Goal: Navigation & Orientation: Find specific page/section

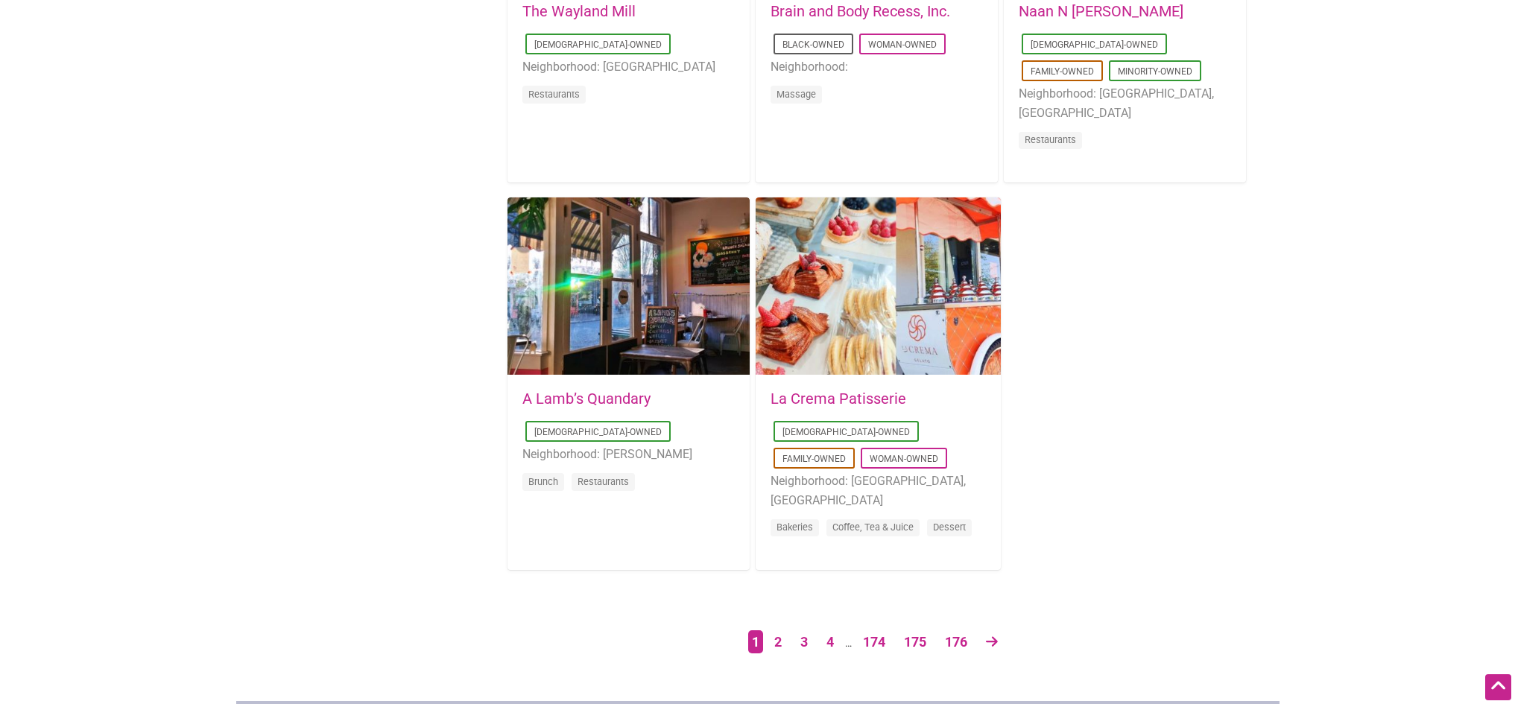
scroll to position [2310, 0]
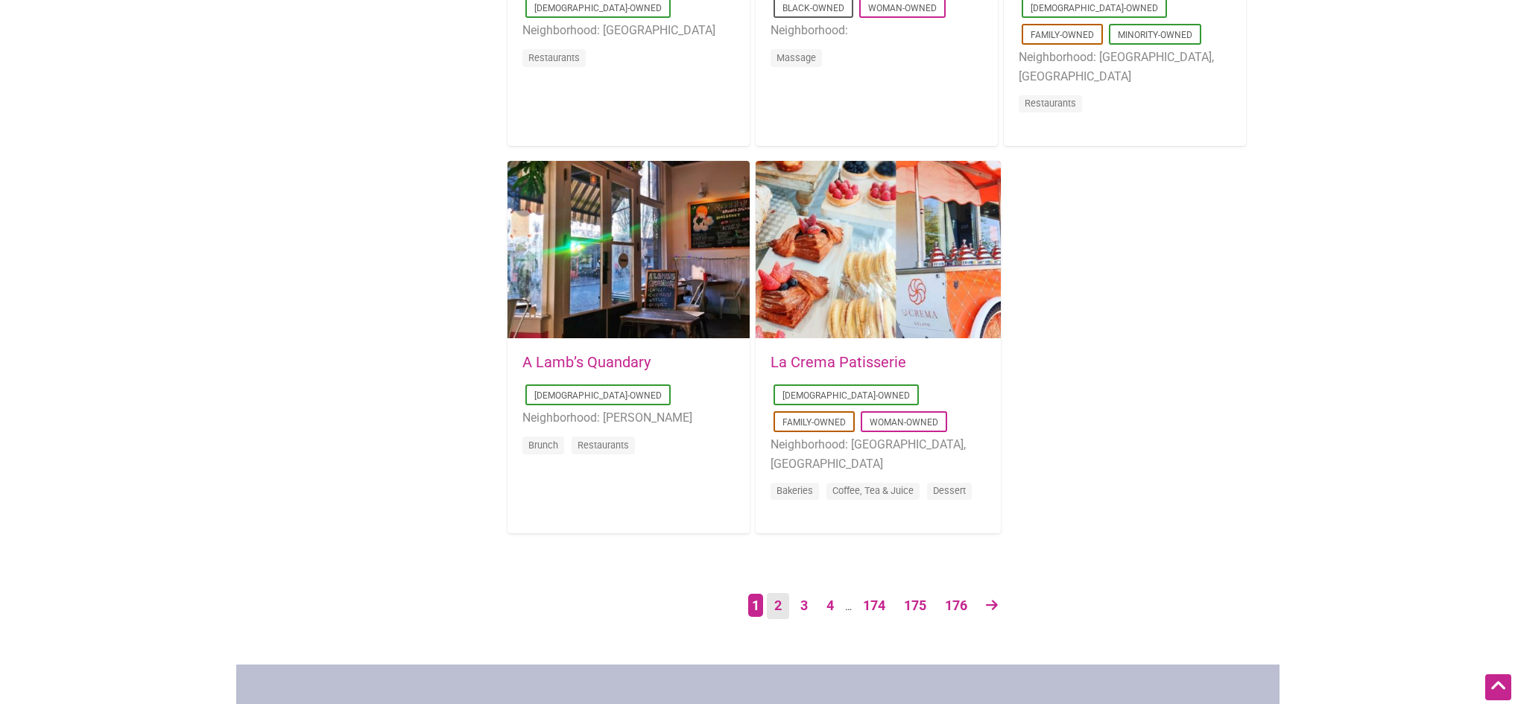
click at [779, 604] on link "2" at bounding box center [778, 606] width 22 height 26
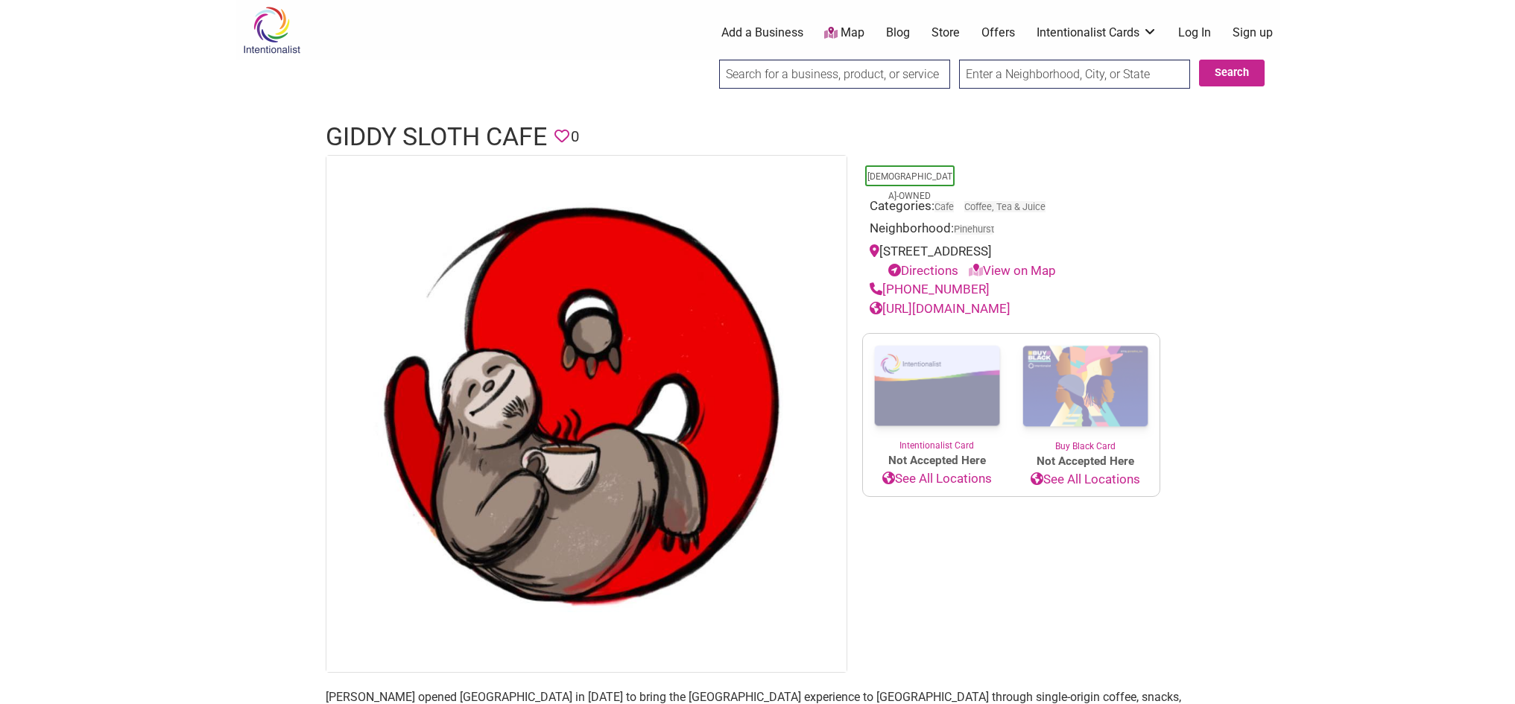
click at [936, 309] on link "https://www.giddysloth.com" at bounding box center [940, 308] width 141 height 15
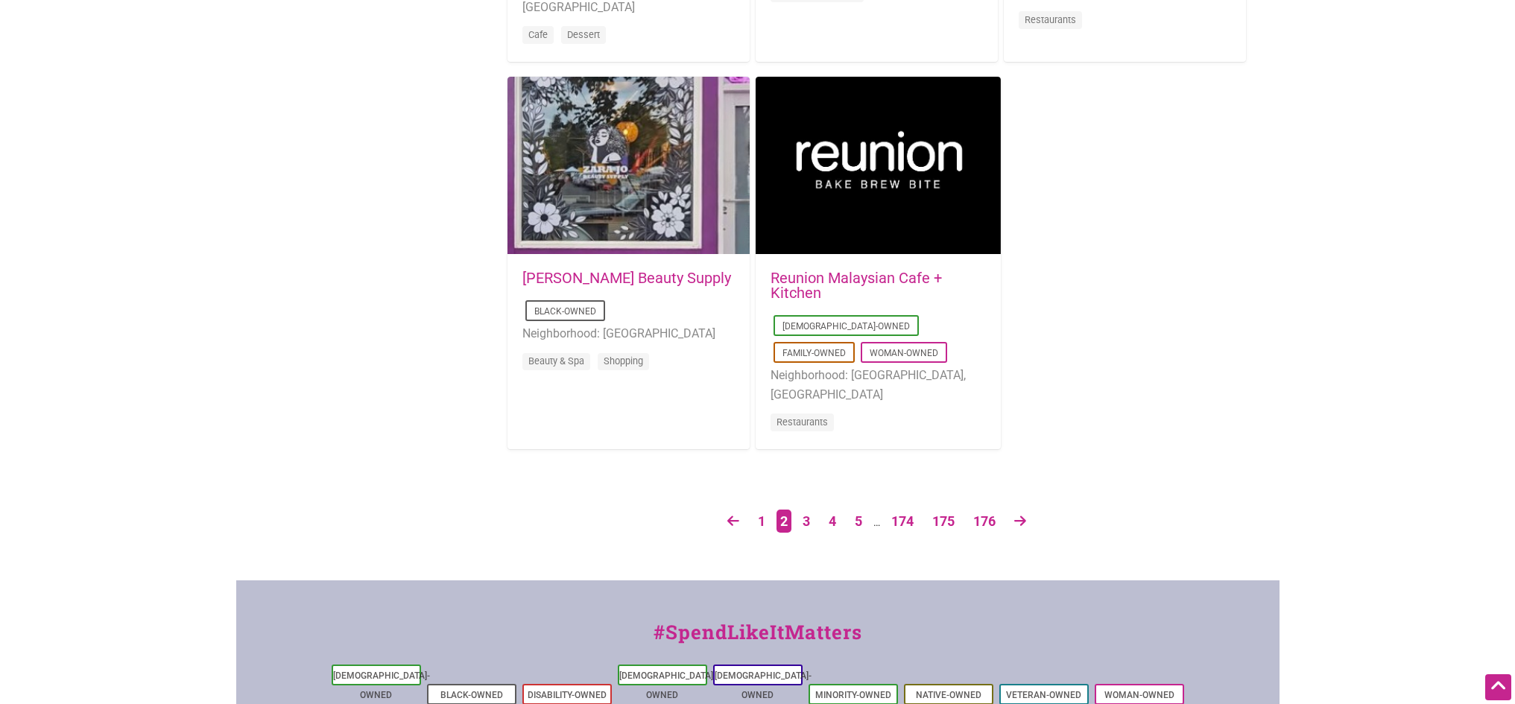
scroll to position [2459, 0]
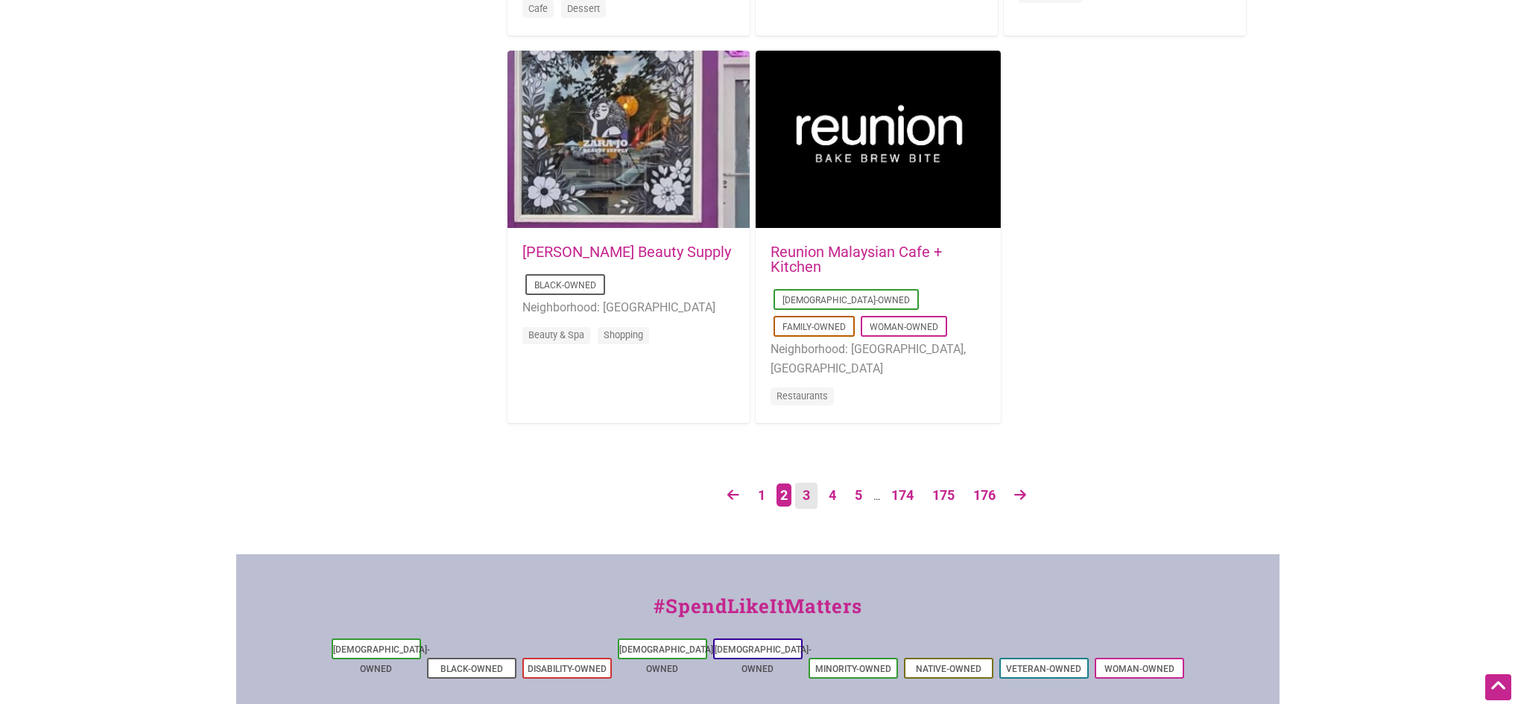
click at [811, 502] on link "3" at bounding box center [806, 496] width 22 height 26
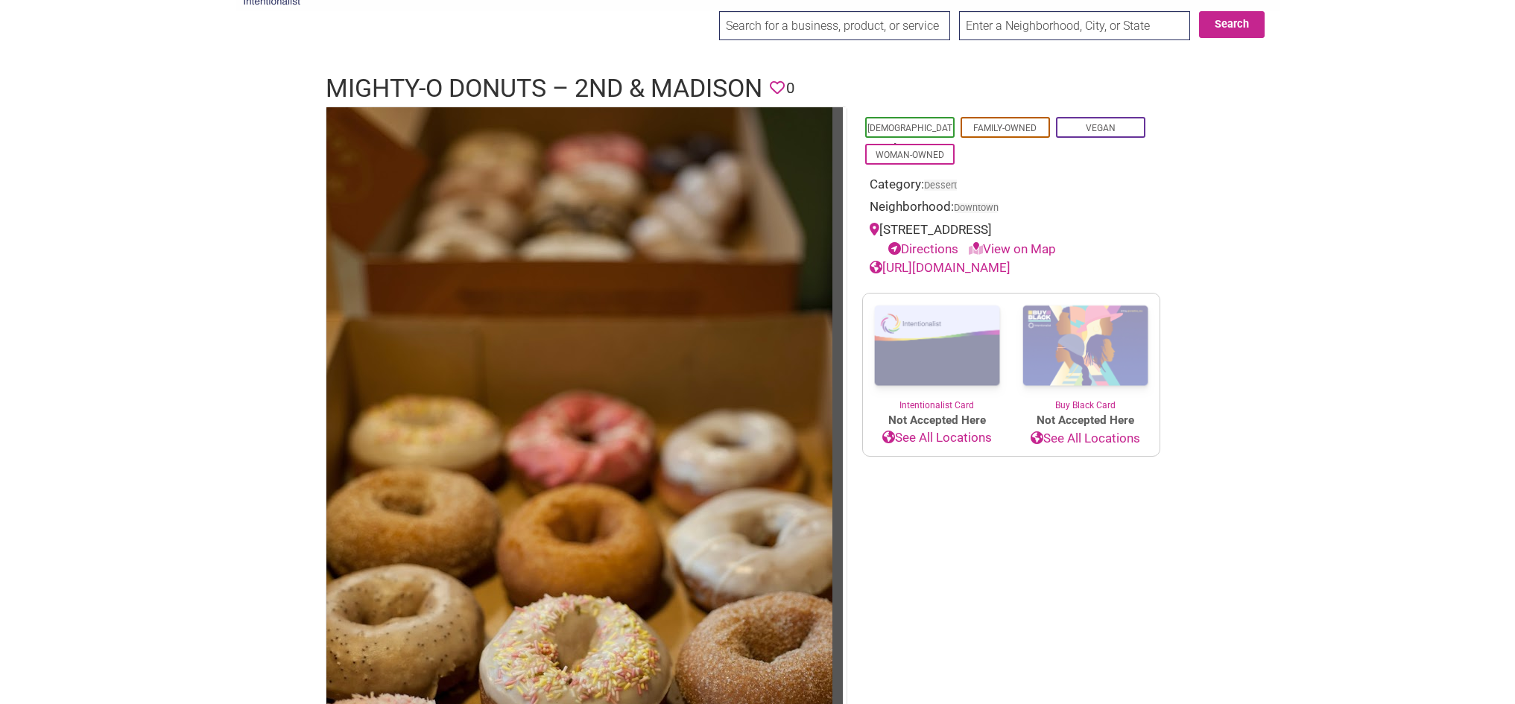
scroll to position [75, 0]
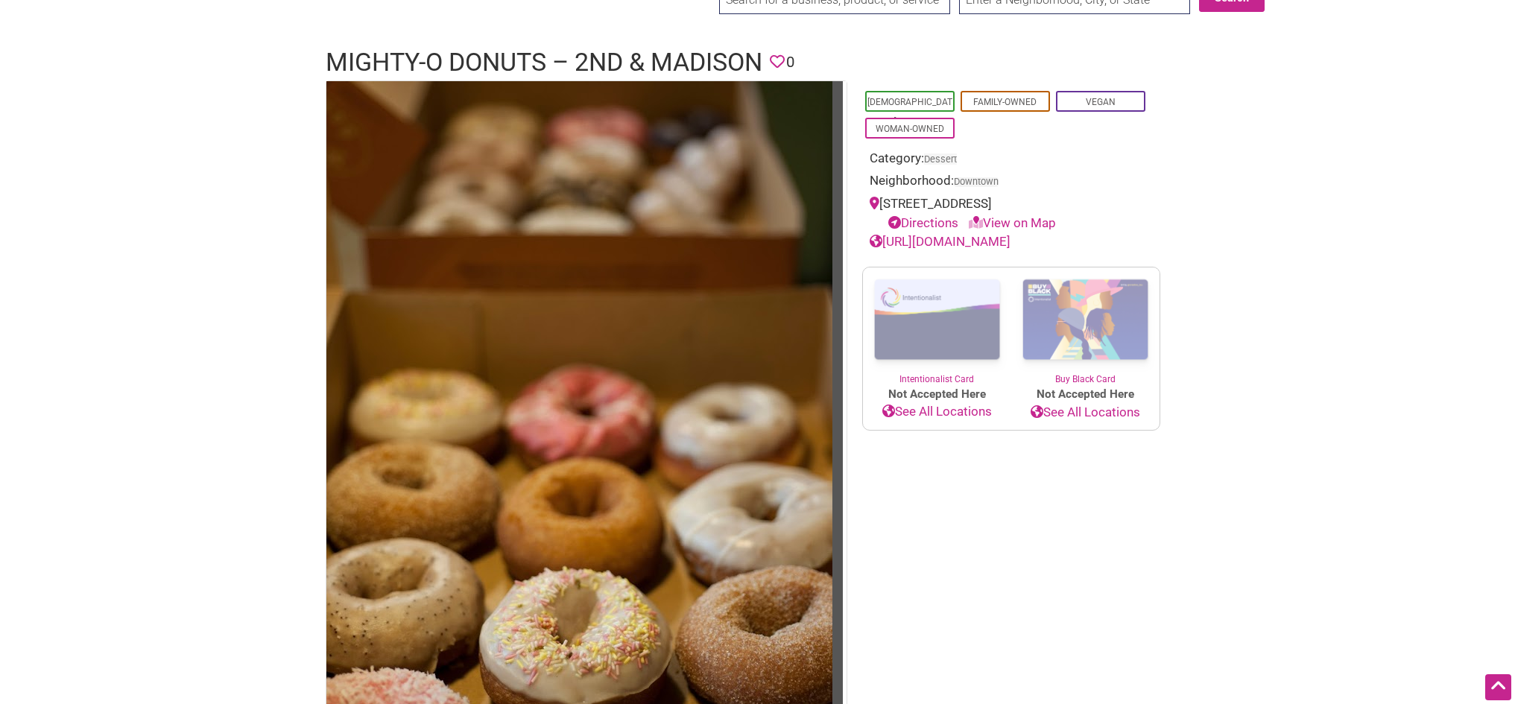
click at [975, 244] on link "[URL][DOMAIN_NAME]" at bounding box center [940, 241] width 141 height 15
